Goal: Task Accomplishment & Management: Use online tool/utility

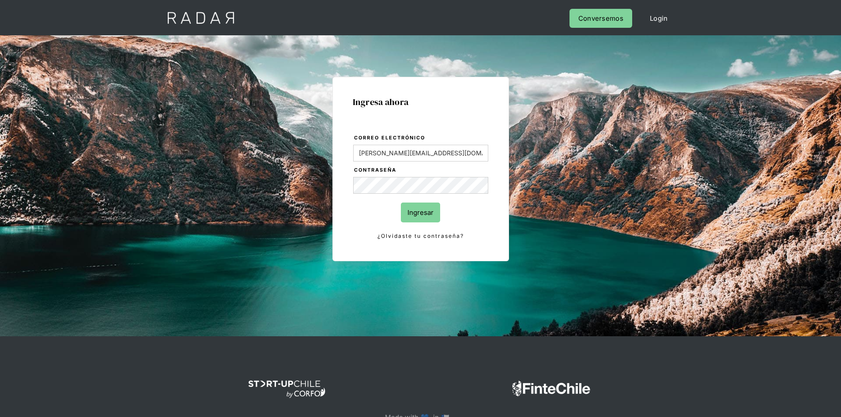
drag, startPoint x: 0, startPoint y: 0, endPoint x: 419, endPoint y: 218, distance: 472.1
click at [419, 218] on input "Ingresar" at bounding box center [420, 213] width 39 height 20
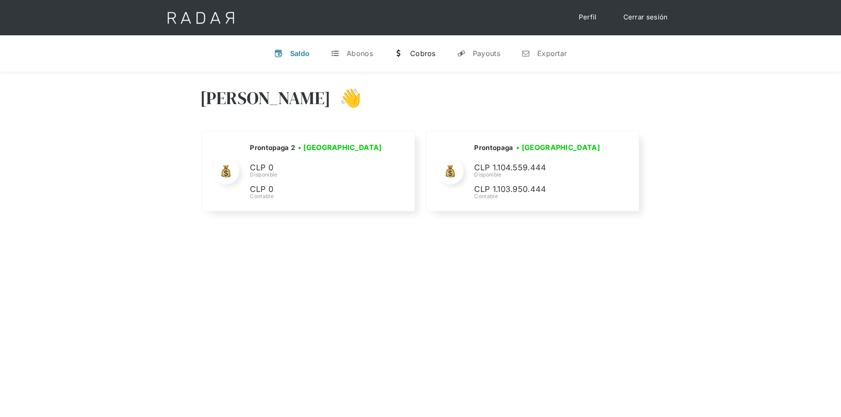
click at [421, 57] on div "Cobros" at bounding box center [423, 53] width 26 height 9
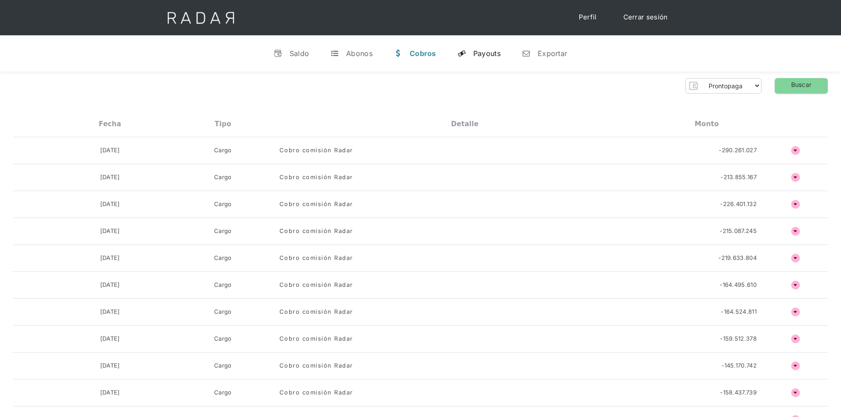
click at [477, 56] on div "Payouts" at bounding box center [486, 53] width 27 height 9
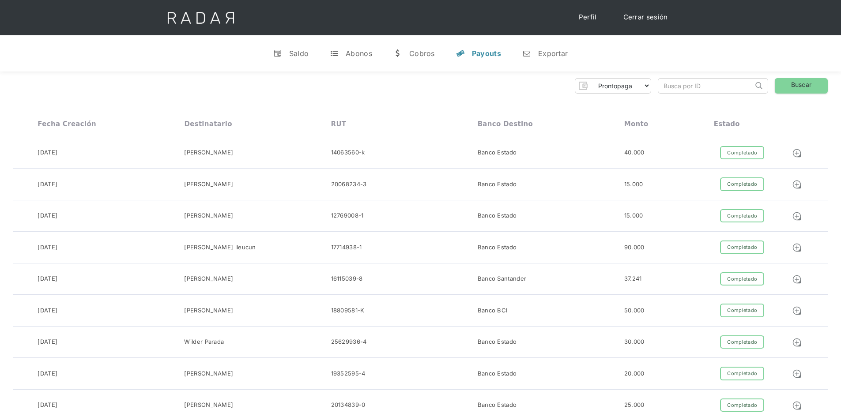
click at [709, 90] on input "search" at bounding box center [705, 86] width 95 height 15
paste input "8d85c5fa-5e51-414e-8703-5aa0349421db"
type input "8d85c5fa-5e51-414e-8703-5aa0349421db"
click input "Search" at bounding box center [0, 0] width 0 height 0
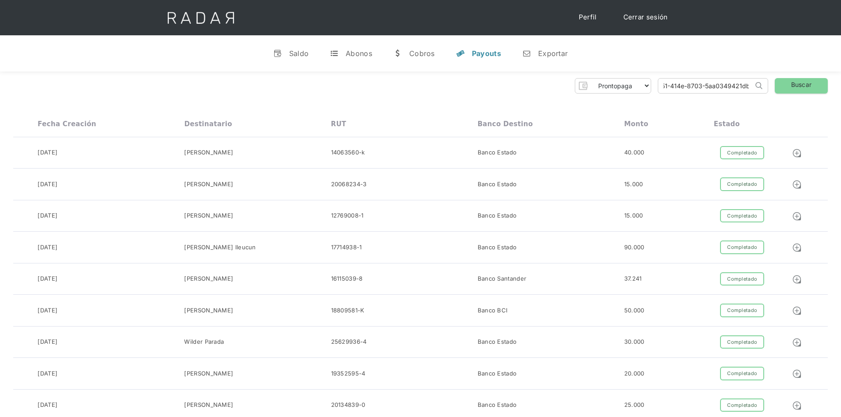
scroll to position [0, 0]
click at [643, 87] on select "Prontopaga Prontopaga 2" at bounding box center [621, 86] width 60 height 14
click at [642, 87] on select "Prontopaga Prontopaga 2" at bounding box center [621, 86] width 60 height 14
click at [550, 54] on div "Exportar" at bounding box center [553, 53] width 30 height 9
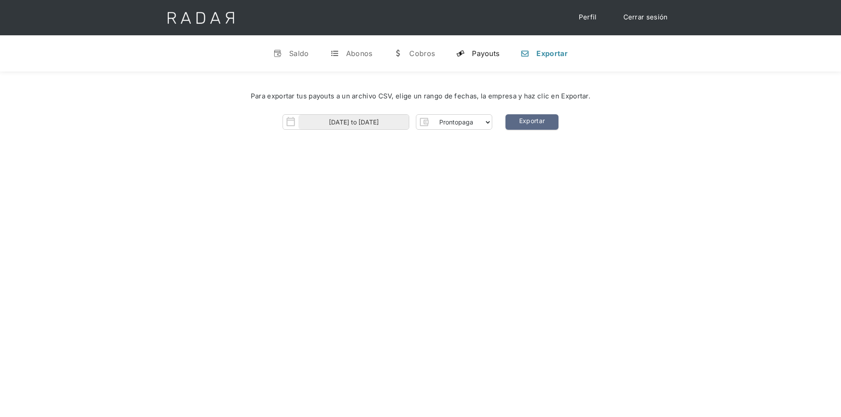
click at [496, 56] on div "Payouts" at bounding box center [485, 53] width 27 height 9
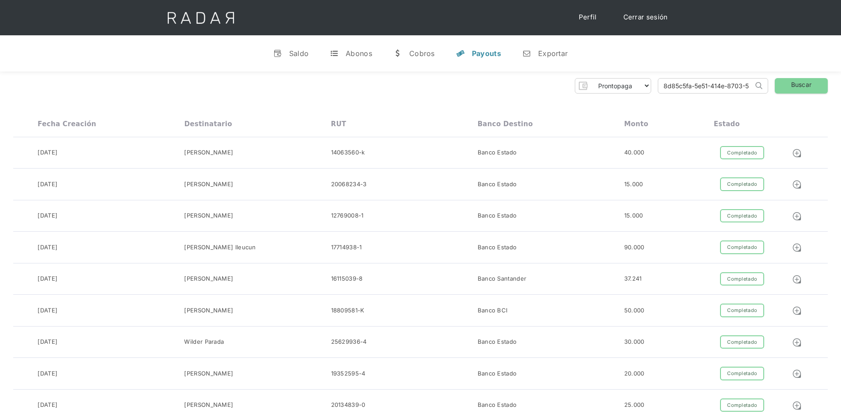
click at [716, 88] on input "8d85c5fa-5e51-414e-8703-5aa0349421db" at bounding box center [705, 86] width 95 height 15
click at [512, 52] on div "v Saldo t Abonos w [GEOGRAPHIC_DATA] y Payouts n Exportar" at bounding box center [420, 53] width 841 height 36
click at [531, 51] on link "n Exportar" at bounding box center [545, 53] width 60 height 23
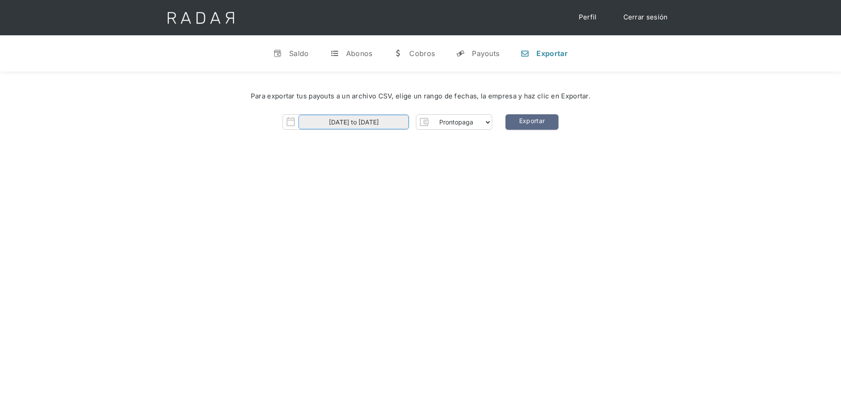
click at [380, 119] on input "[DATE] to [DATE]" at bounding box center [354, 122] width 110 height 15
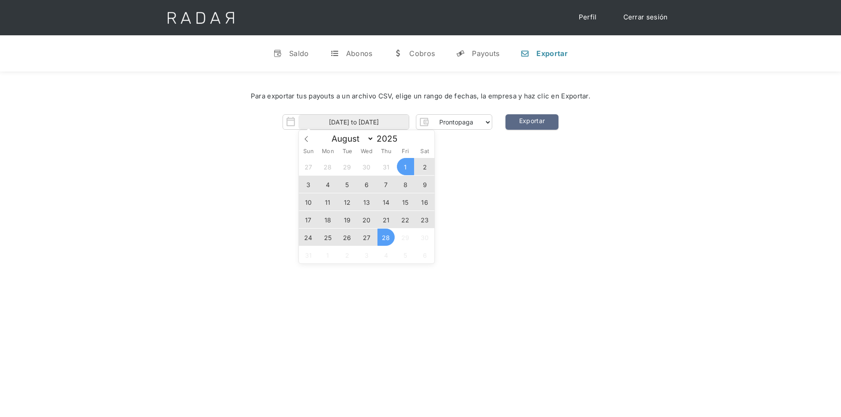
click at [344, 240] on span "26" at bounding box center [347, 237] width 17 height 17
type input "[DATE]"
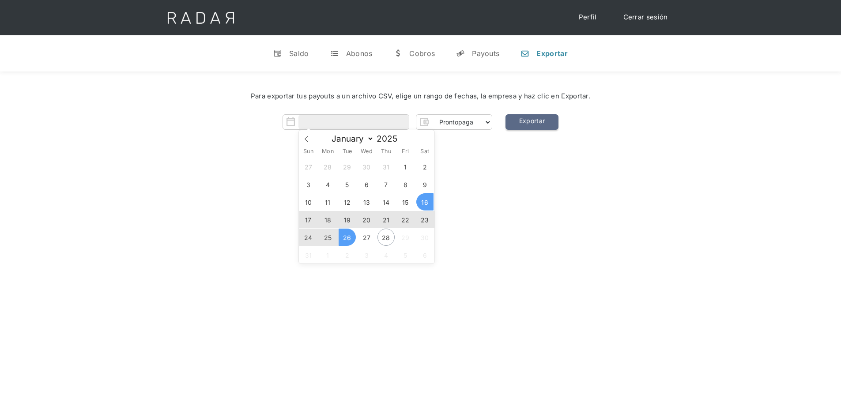
click at [538, 122] on link "Exportar" at bounding box center [532, 121] width 53 height 15
click at [369, 126] on input "Form" at bounding box center [354, 122] width 110 height 15
click at [494, 171] on div "[PERSON_NAME] 👋 Cargando tus cuentas... Nombre de la empresa • [GEOGRAPHIC_DATA…" at bounding box center [420, 280] width 841 height 417
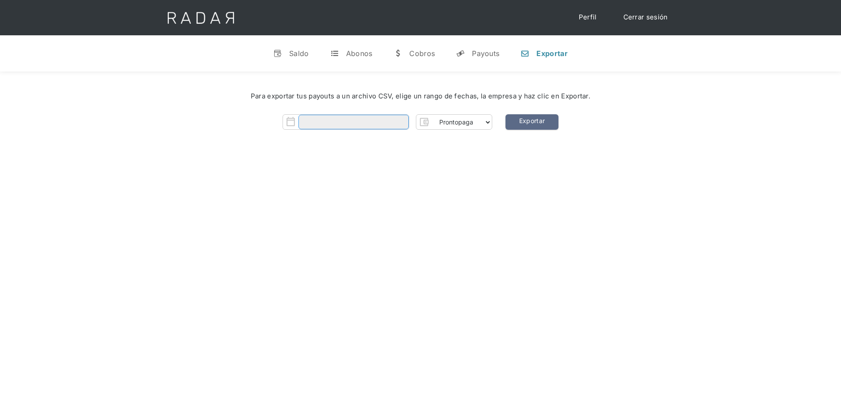
click at [408, 117] on input "Form" at bounding box center [354, 122] width 110 height 15
click at [315, 241] on span "24" at bounding box center [308, 237] width 17 height 17
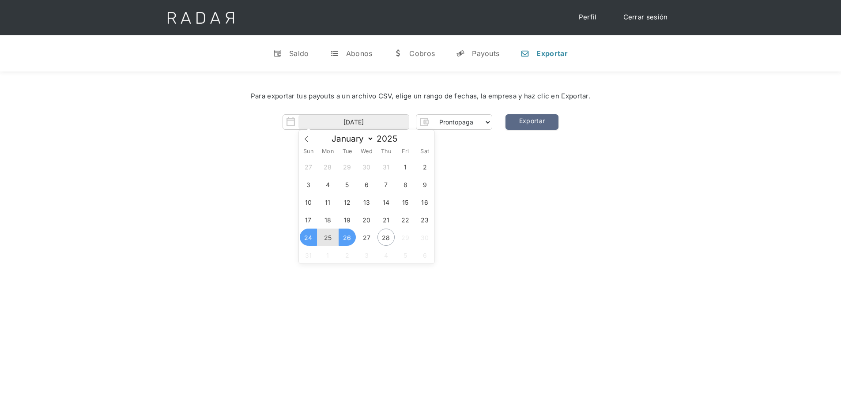
click at [348, 241] on span "26" at bounding box center [347, 237] width 17 height 17
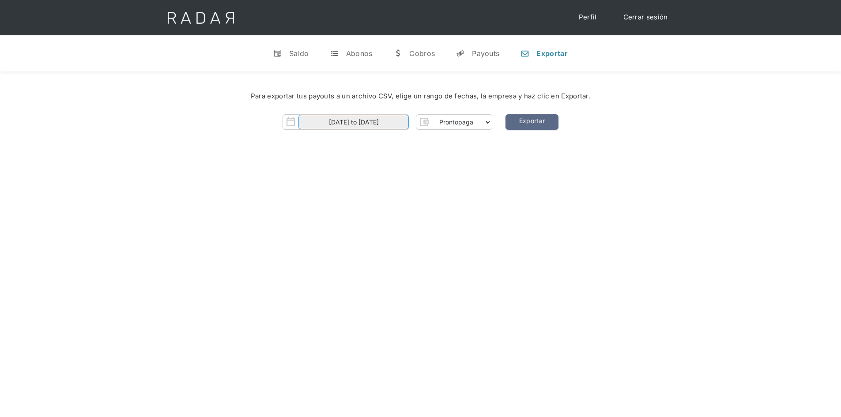
click at [375, 128] on input "[DATE] to [DATE]" at bounding box center [354, 122] width 110 height 15
drag, startPoint x: 401, startPoint y: 94, endPoint x: 591, endPoint y: 97, distance: 190.4
click at [591, 97] on div "Para exportar tus payouts a un archivo CSV, elige un rango de fechas, la empres…" at bounding box center [420, 96] width 788 height 10
click at [401, 127] on input "[DATE] to [DATE]" at bounding box center [354, 122] width 110 height 15
click at [332, 235] on span "25" at bounding box center [327, 237] width 17 height 17
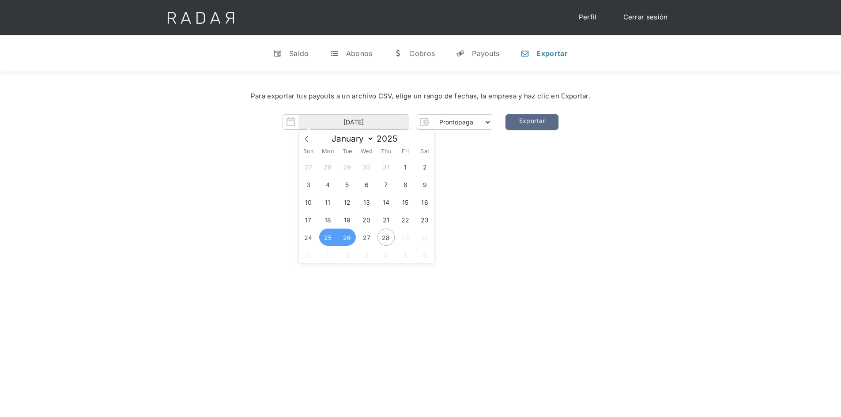
click at [344, 238] on span "26" at bounding box center [347, 237] width 17 height 17
type input "[DATE] to [DATE]"
click at [528, 122] on link "Exportar" at bounding box center [532, 121] width 53 height 15
click at [662, 14] on link "Cerrar sesión" at bounding box center [646, 17] width 62 height 17
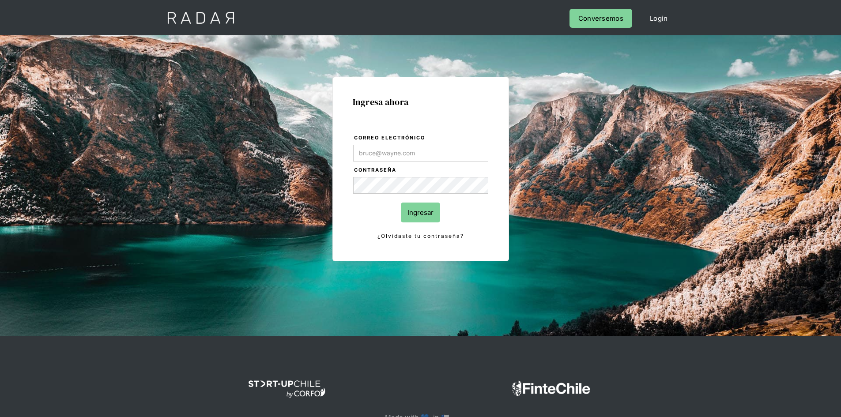
click at [406, 152] on input "Correo electrónico" at bounding box center [420, 153] width 135 height 17
click at [572, 224] on div "Ingresa ahora Correo electrónico Contraseña Ingresar ¿Olvidaste tu contraseña? …" at bounding box center [420, 199] width 415 height 275
